Goal: Transaction & Acquisition: Book appointment/travel/reservation

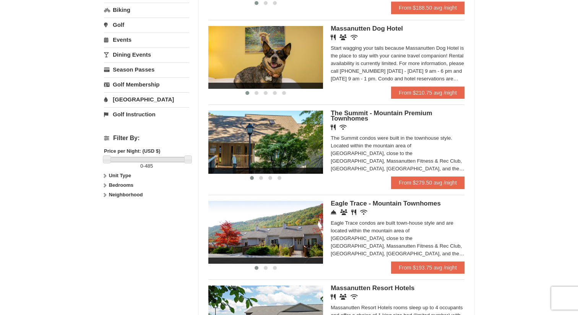
scroll to position [269, 0]
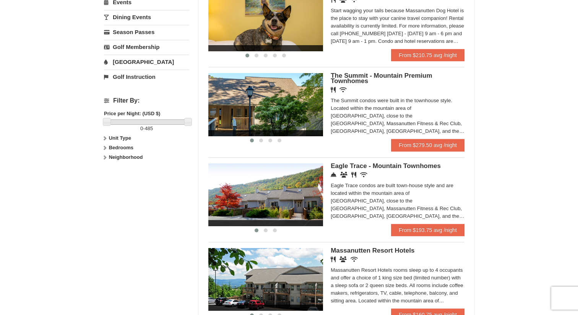
click at [104, 149] on icon at bounding box center [104, 147] width 5 height 5
click at [105, 172] on input "checkbox" at bounding box center [106, 173] width 5 height 5
checkbox input "true"
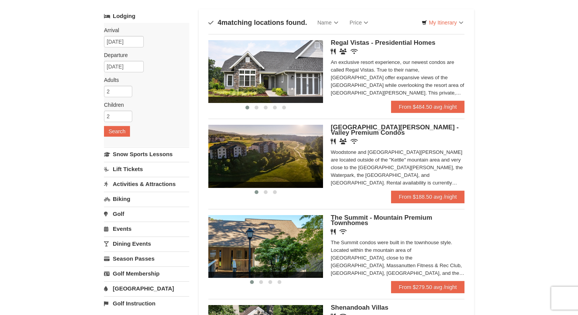
scroll to position [70, 0]
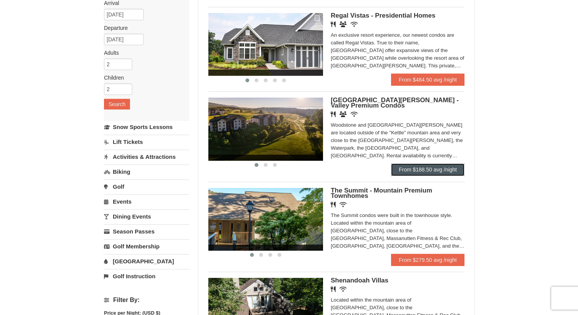
click at [453, 172] on link "From $188.50 avg /night" at bounding box center [427, 169] width 73 height 12
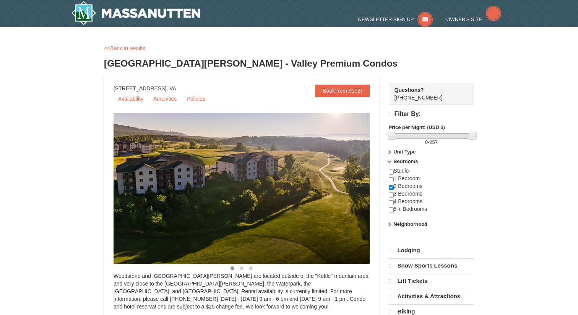
select select "10"
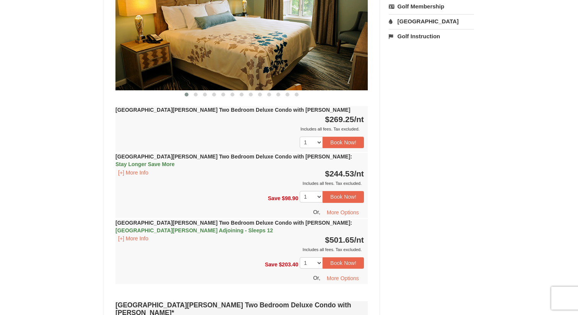
scroll to position [378, 0]
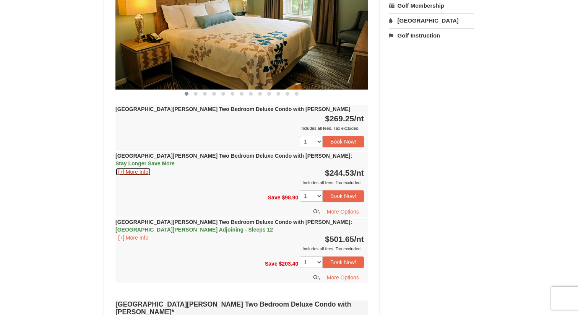
click at [137, 167] on button "[+] More Info" at bounding box center [133, 171] width 36 height 8
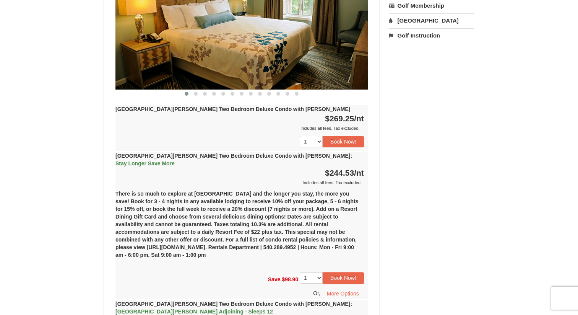
click at [144, 314] on button "[+] More Info" at bounding box center [133, 319] width 36 height 8
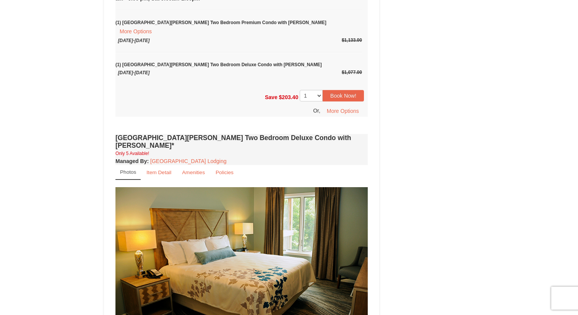
scroll to position [704, 0]
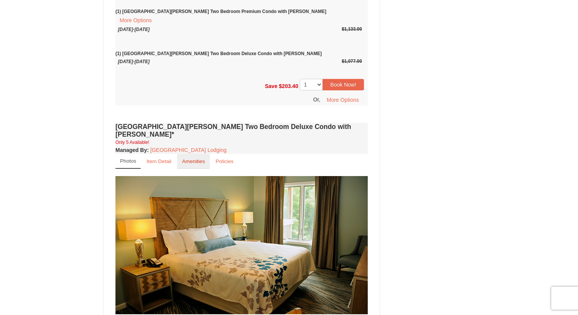
click at [194, 158] on small "Amenities" at bounding box center [193, 161] width 23 height 6
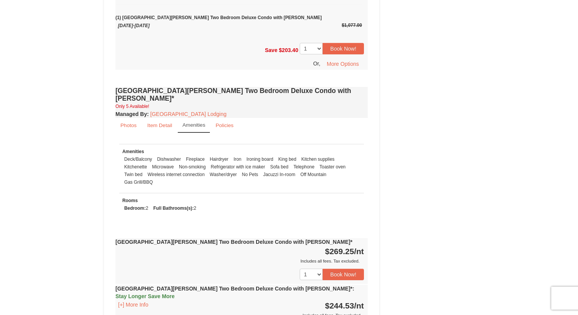
scroll to position [813, 0]
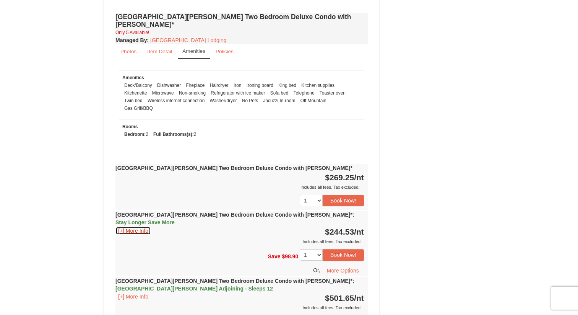
click at [130, 226] on button "[+] More Info" at bounding box center [133, 230] width 36 height 8
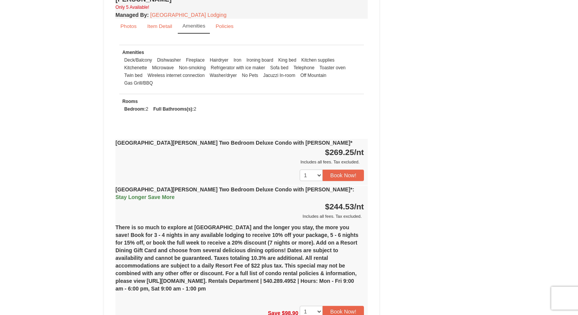
scroll to position [691, 0]
click at [346, 305] on button "Book Now!" at bounding box center [343, 310] width 41 height 11
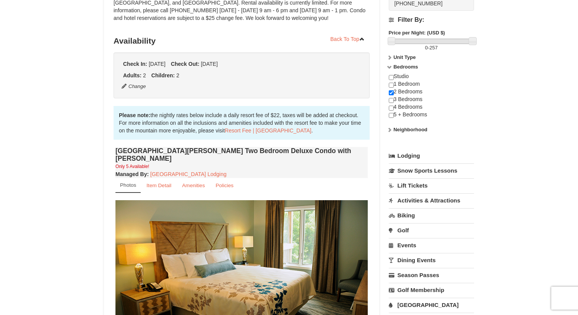
scroll to position [75, 0]
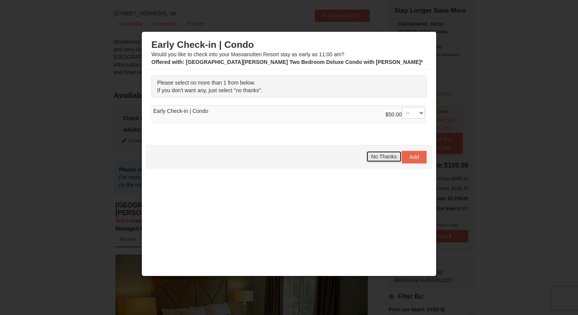
click at [386, 157] on span "No Thanks" at bounding box center [384, 156] width 26 height 6
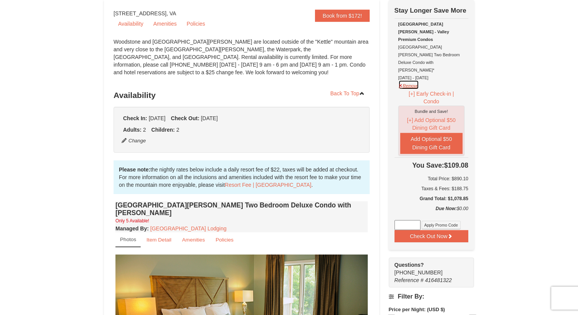
click at [405, 80] on button "Remove" at bounding box center [408, 85] width 21 height 10
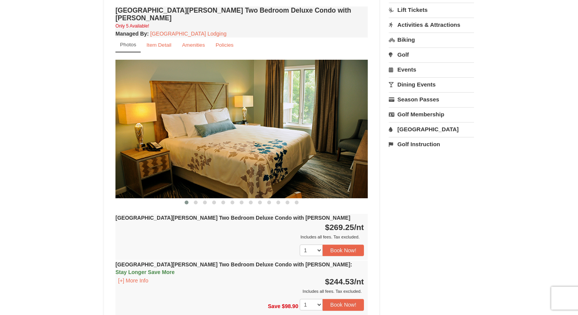
scroll to position [316, 0]
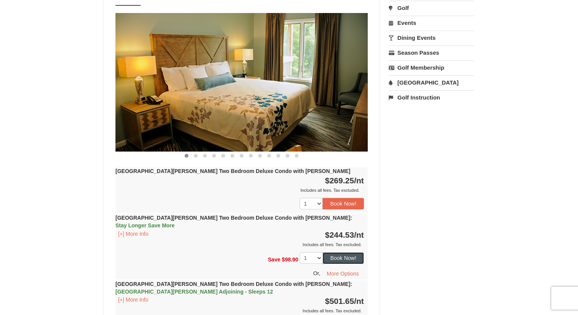
click at [350, 252] on button "Book Now!" at bounding box center [343, 257] width 41 height 11
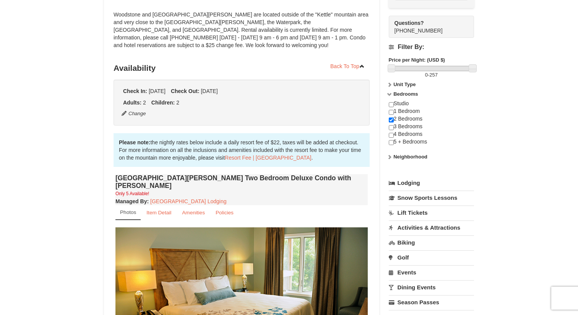
scroll to position [75, 0]
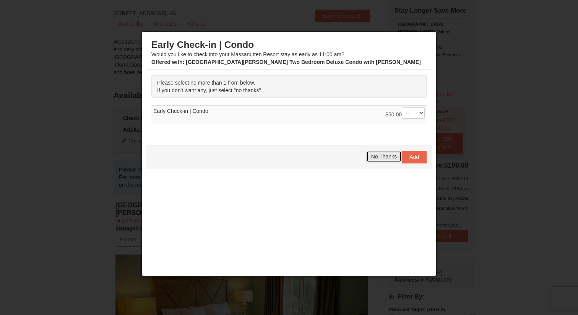
click at [380, 151] on button "No Thanks" at bounding box center [384, 156] width 36 height 11
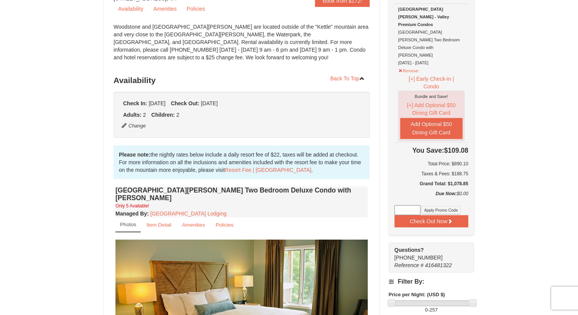
scroll to position [81, 0]
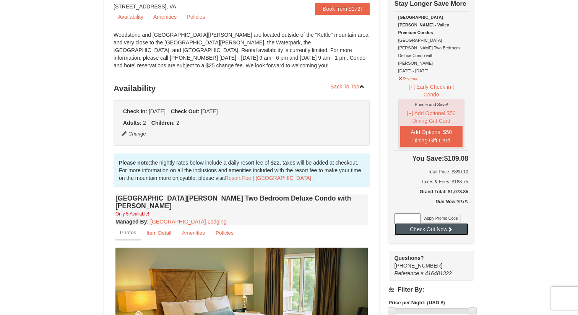
click at [460, 223] on button "Check Out Now" at bounding box center [432, 229] width 74 height 12
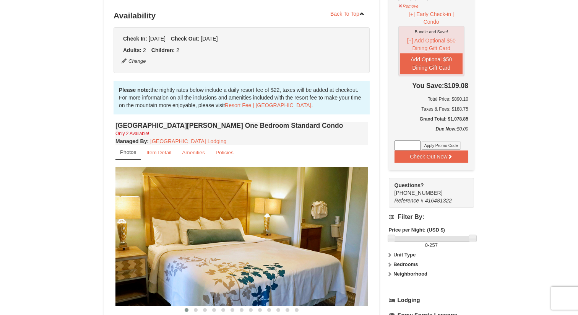
scroll to position [84, 0]
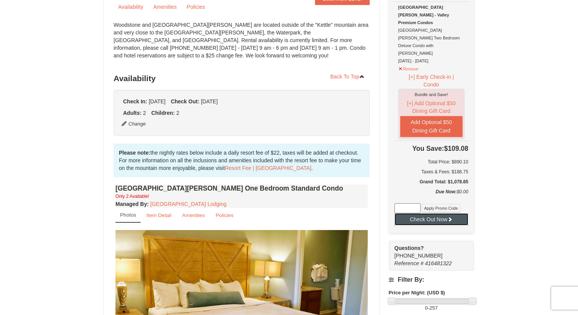
click at [444, 213] on button "Check Out Now" at bounding box center [432, 219] width 74 height 12
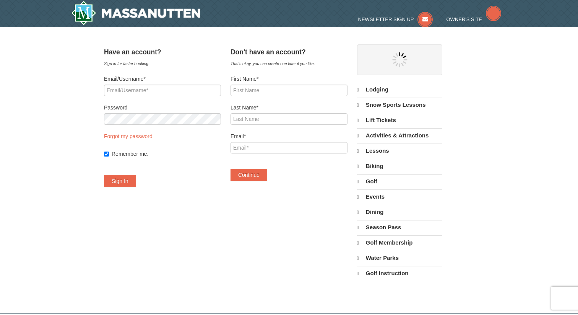
select select "10"
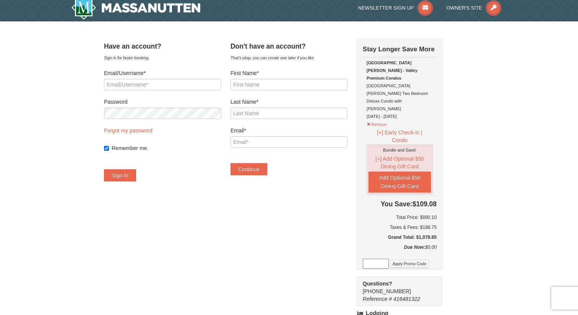
scroll to position [5, 0]
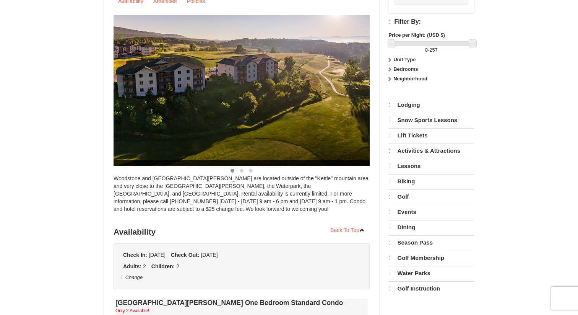
select select "10"
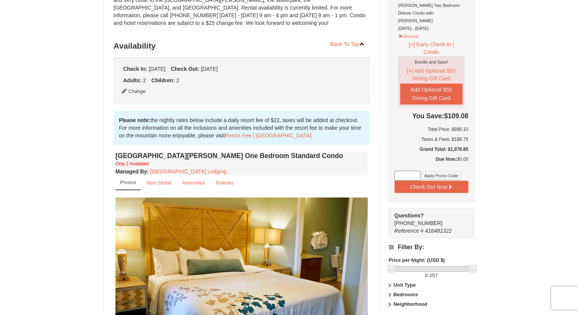
scroll to position [133, 0]
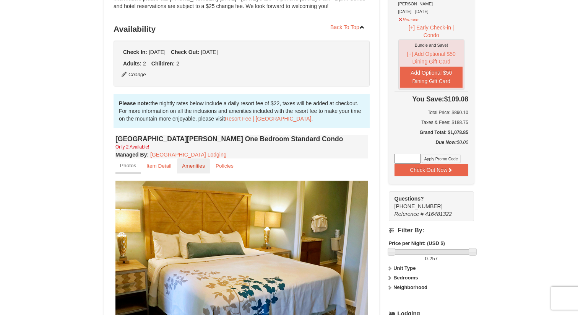
click at [183, 168] on small "Amenities" at bounding box center [193, 166] width 23 height 6
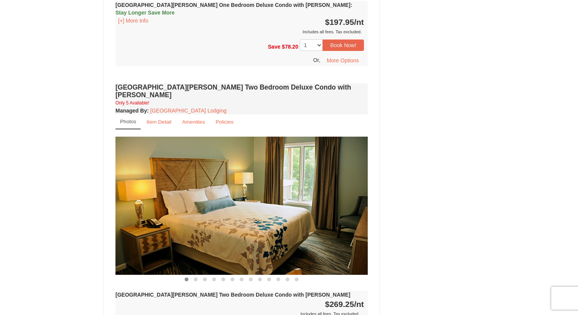
scroll to position [904, 0]
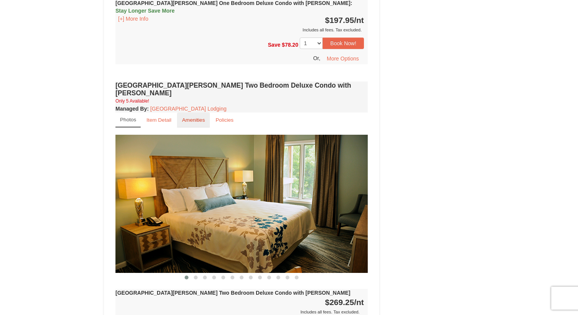
click at [196, 117] on small "Amenities" at bounding box center [193, 120] width 23 height 6
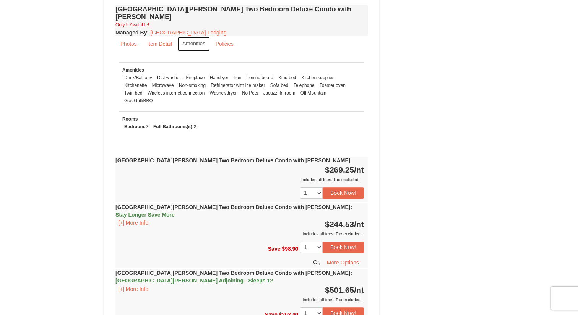
scroll to position [979, 0]
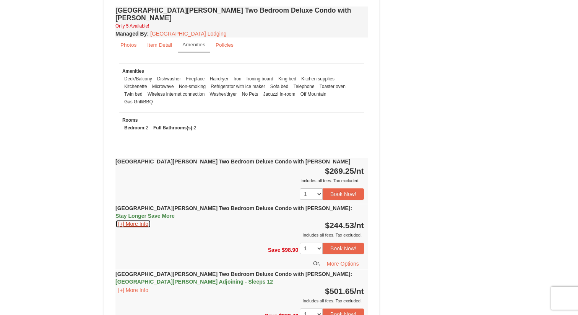
click at [140, 220] on button "[+] More Info" at bounding box center [133, 224] width 36 height 8
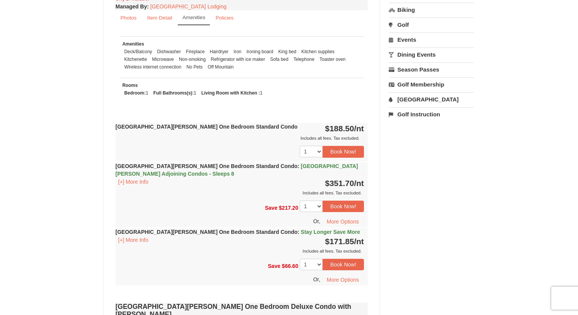
scroll to position [67, 0]
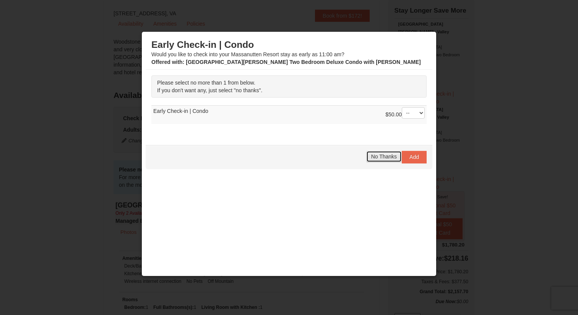
click at [389, 155] on span "No Thanks" at bounding box center [384, 156] width 26 height 6
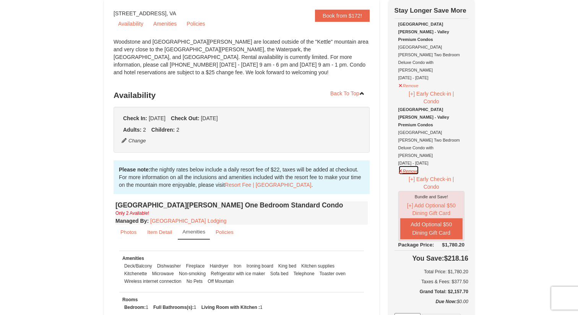
click at [406, 165] on button "Remove" at bounding box center [408, 170] width 21 height 10
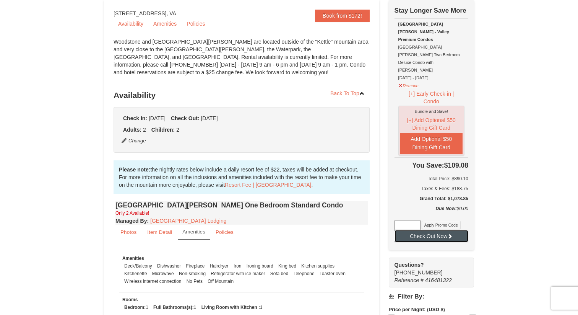
click at [454, 230] on button "Check Out Now" at bounding box center [432, 236] width 74 height 12
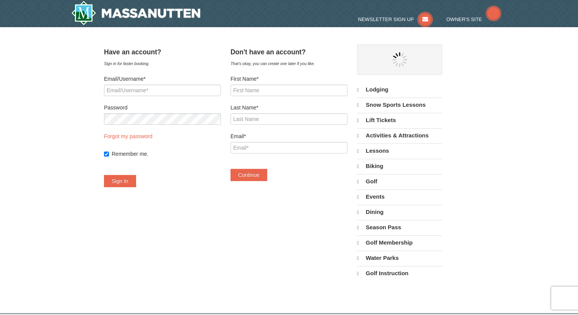
select select "10"
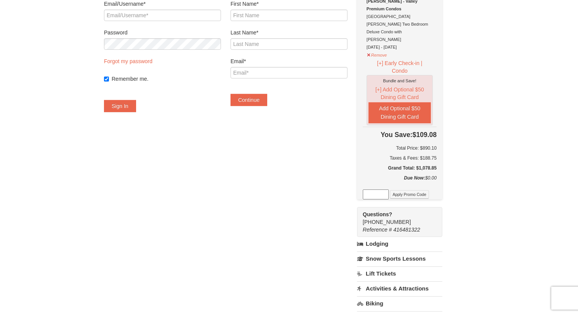
scroll to position [75, 0]
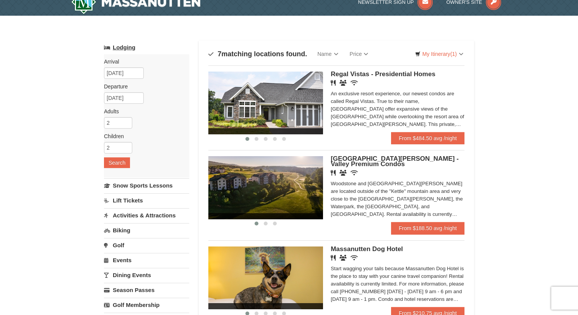
scroll to position [91, 0]
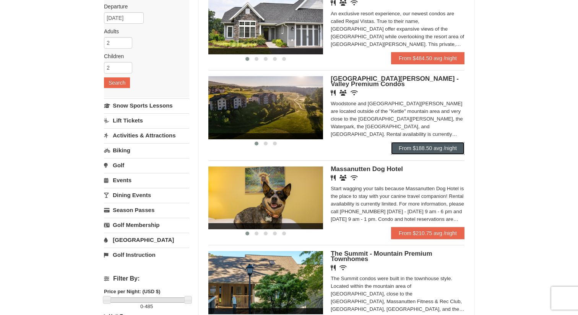
click at [424, 148] on link "From $188.50 avg /night" at bounding box center [427, 148] width 73 height 12
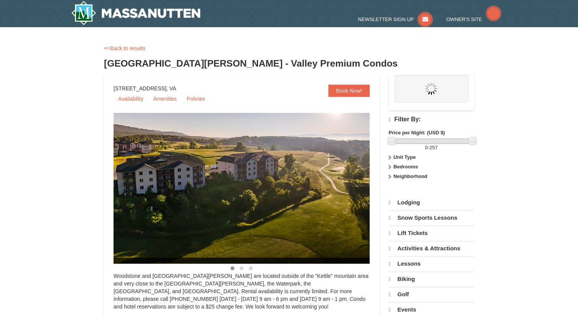
select select "10"
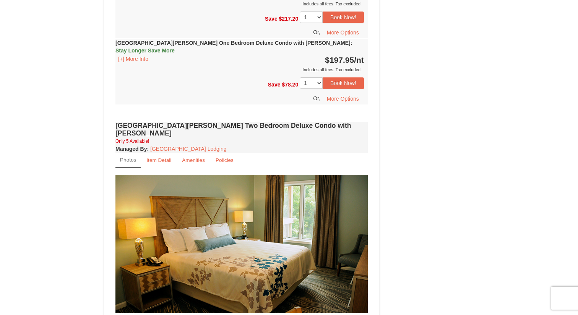
scroll to position [930, 0]
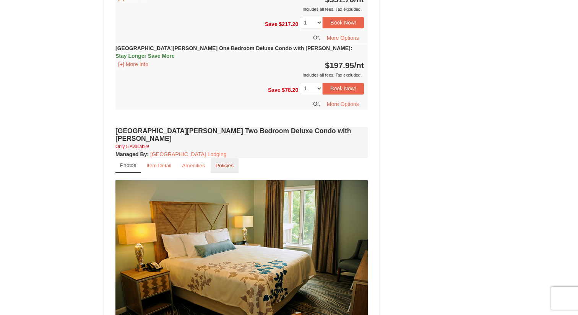
click at [229, 163] on small "Policies" at bounding box center [225, 166] width 18 height 6
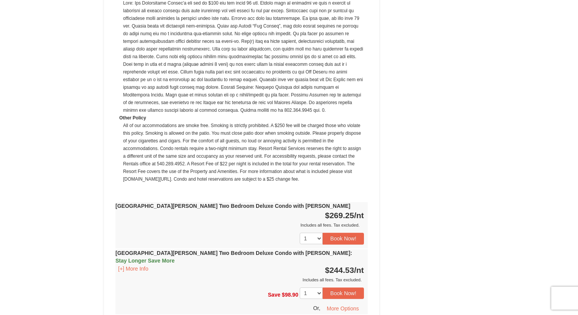
scroll to position [1287, 0]
click at [141, 265] on button "[+] More Info" at bounding box center [133, 269] width 36 height 8
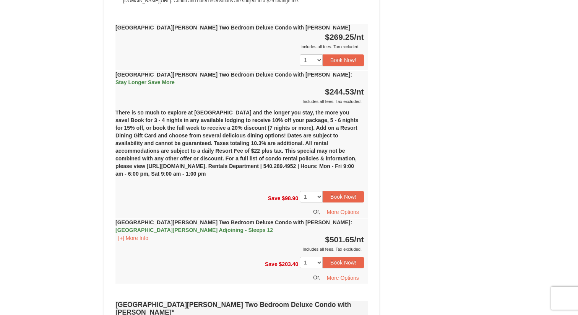
scroll to position [1469, 0]
